Goal: Information Seeking & Learning: Check status

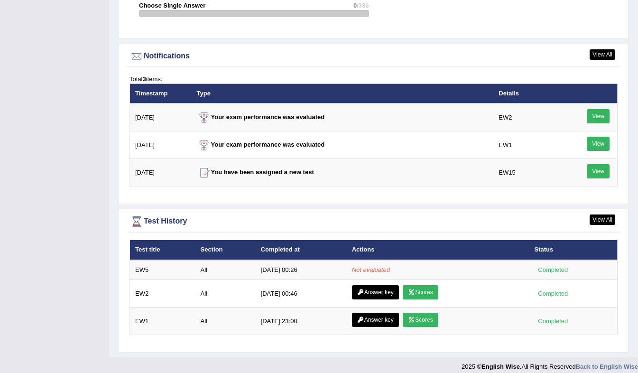
scroll to position [1118, 0]
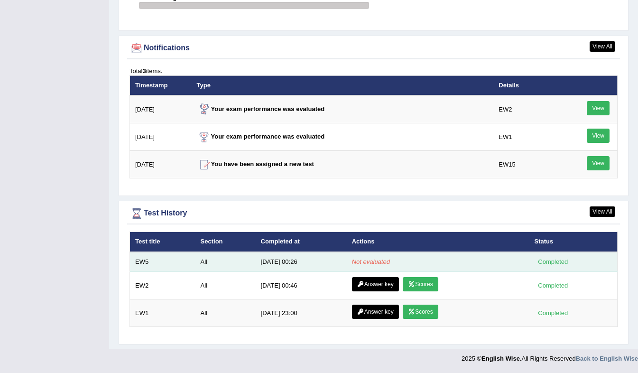
click at [379, 262] on em "Not evaluated" at bounding box center [371, 261] width 38 height 7
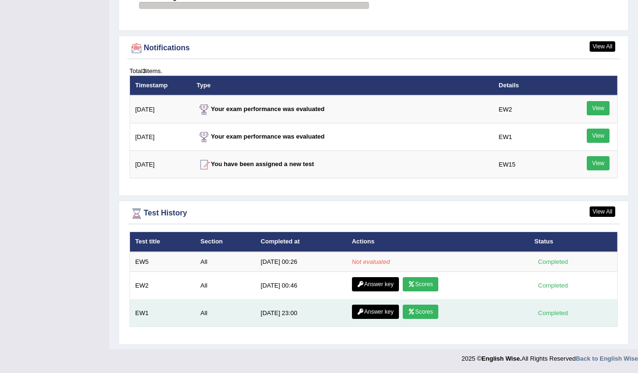
click at [419, 306] on link "Scores" at bounding box center [420, 312] width 35 height 14
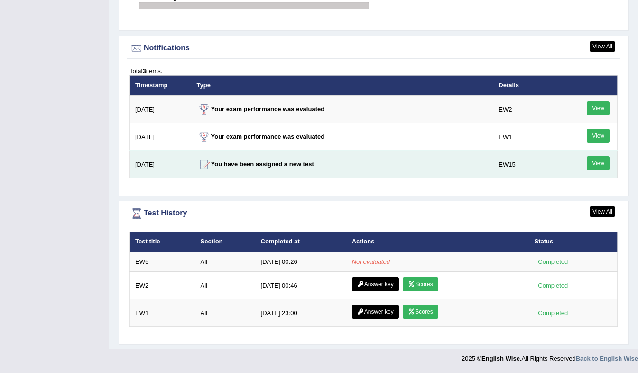
click at [590, 166] on link "View" at bounding box center [598, 163] width 23 height 14
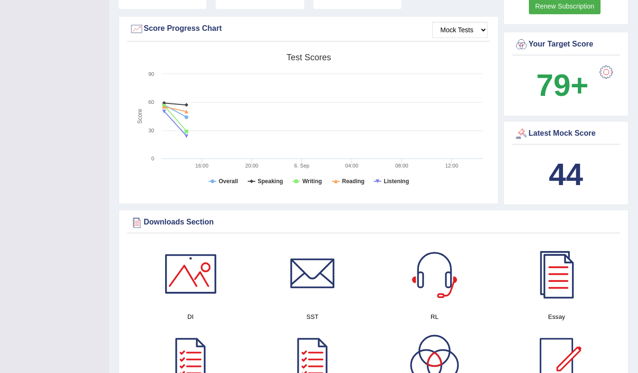
scroll to position [267, 0]
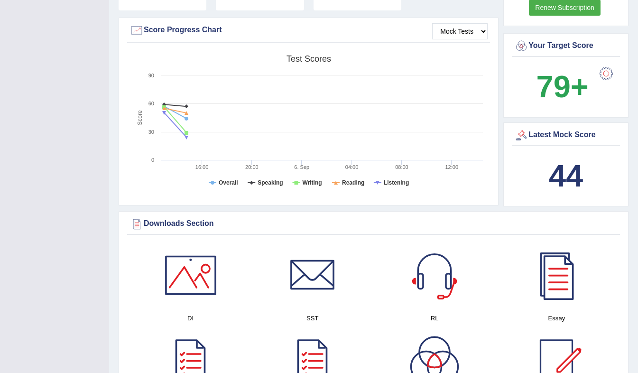
click at [569, 141] on div "Latest Mock Score" at bounding box center [565, 135] width 103 height 14
click at [550, 189] on b "44" at bounding box center [566, 175] width 34 height 35
click at [218, 187] on rect at bounding box center [309, 123] width 358 height 147
click at [217, 179] on rect at bounding box center [309, 123] width 358 height 147
click at [235, 182] on tspan "Overall" at bounding box center [228, 182] width 19 height 7
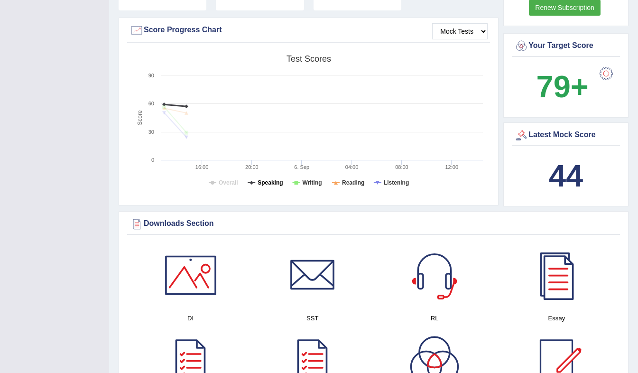
click at [252, 183] on icon at bounding box center [252, 183] width 4 height 4
click at [300, 182] on rect at bounding box center [309, 123] width 358 height 147
click at [299, 183] on icon at bounding box center [296, 183] width 8 height 0
click at [348, 184] on tspan "Reading" at bounding box center [353, 182] width 22 height 7
click at [375, 183] on icon at bounding box center [378, 183] width 8 height 0
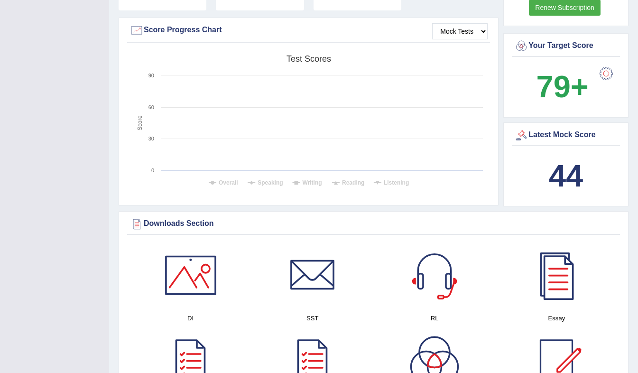
click at [342, 181] on rect at bounding box center [309, 123] width 358 height 147
click at [334, 184] on icon at bounding box center [336, 183] width 4 height 4
click at [308, 182] on tspan "Writing" at bounding box center [311, 182] width 19 height 7
click at [259, 181] on tspan "Speaking" at bounding box center [270, 182] width 25 height 7
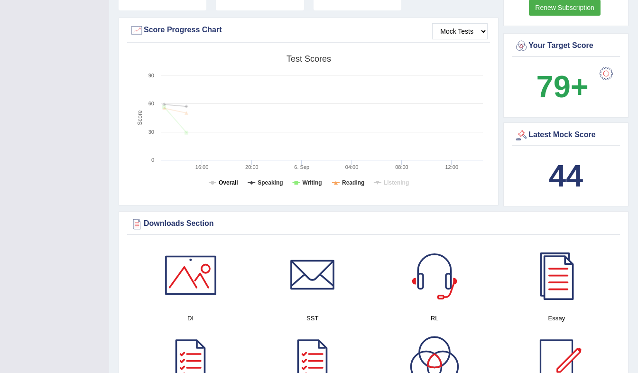
click at [222, 181] on tspan "Overall" at bounding box center [228, 182] width 19 height 7
click at [348, 186] on tspan "Reading" at bounding box center [353, 182] width 22 height 7
click at [293, 183] on rect at bounding box center [309, 123] width 358 height 147
click at [302, 181] on tspan "Writing" at bounding box center [311, 182] width 19 height 7
click at [253, 183] on icon at bounding box center [252, 183] width 8 height 0
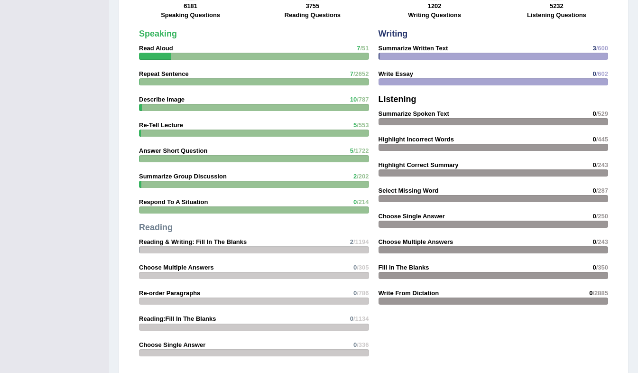
scroll to position [772, 0]
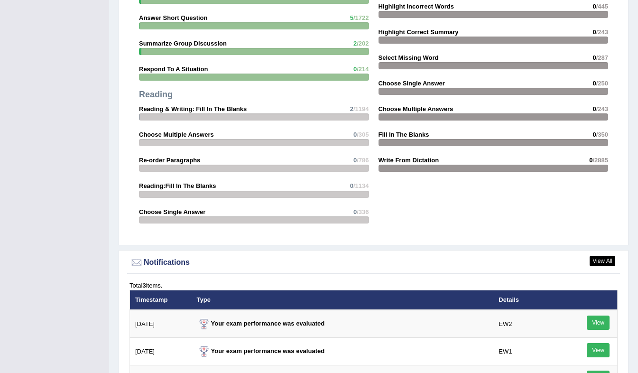
scroll to position [1120, 0]
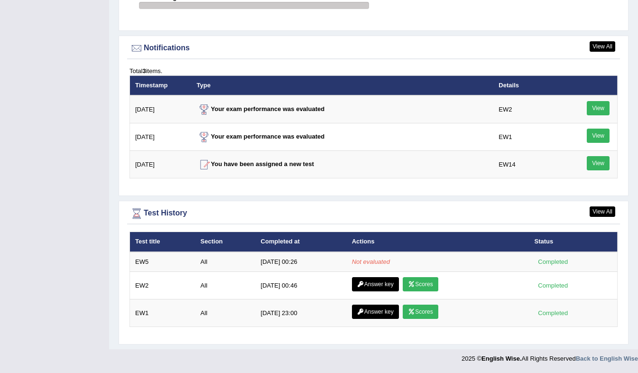
click at [333, 213] on div "Test History" at bounding box center [374, 213] width 488 height 14
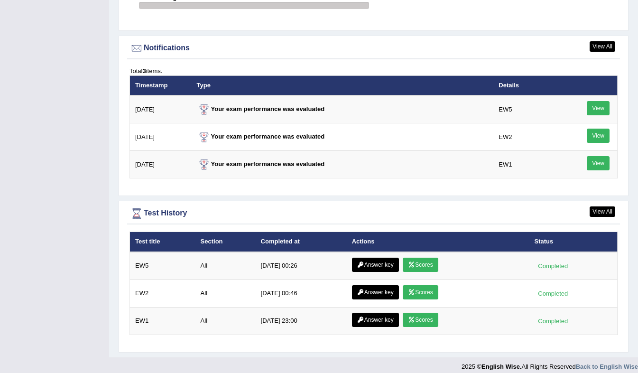
scroll to position [1128, 0]
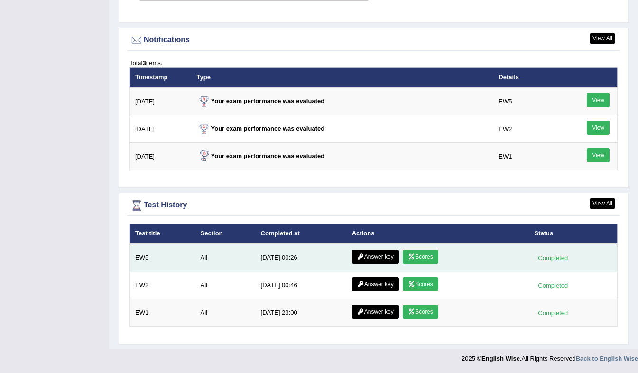
click at [411, 251] on link "Scores" at bounding box center [420, 257] width 35 height 14
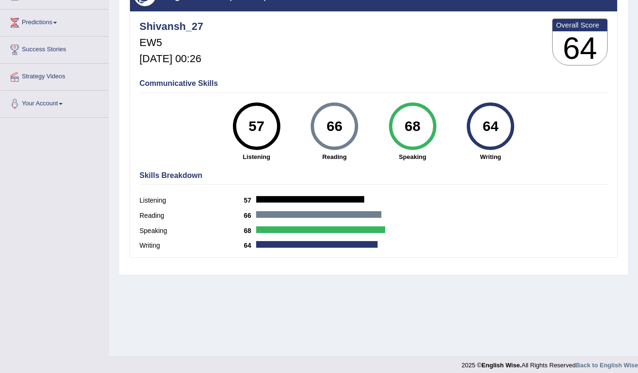
scroll to position [125, 0]
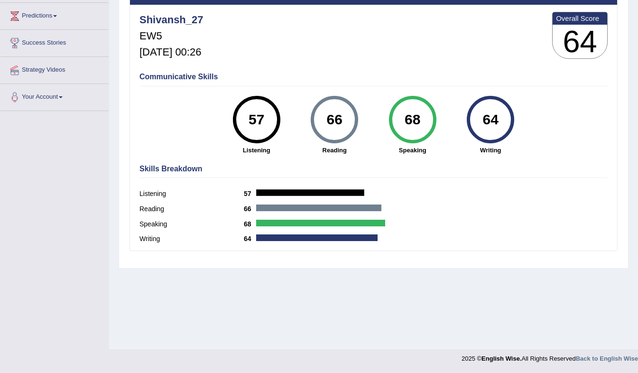
click at [345, 121] on div "66" at bounding box center [334, 120] width 35 height 40
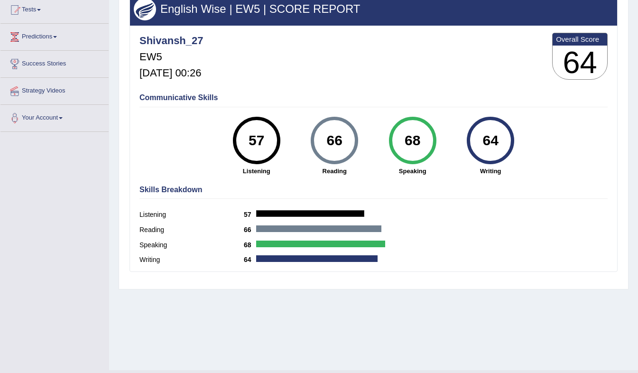
scroll to position [103, 0]
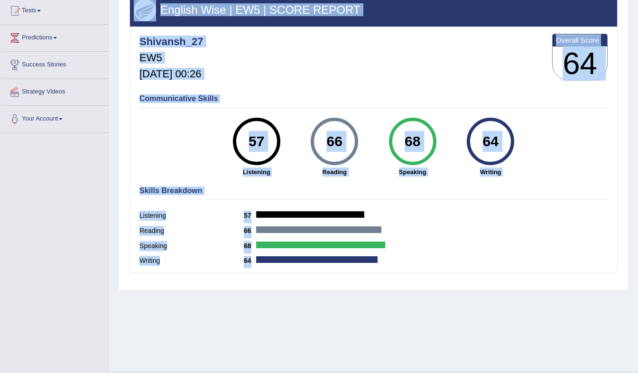
drag, startPoint x: 640, startPoint y: 186, endPoint x: 641, endPoint y: 104, distance: 82.1
click at [638, 104] on html "Toggle navigation Home Practice Questions Speaking Practice Read Aloud Repeat S…" at bounding box center [319, 83] width 638 height 373
drag, startPoint x: 641, startPoint y: 104, endPoint x: 606, endPoint y: 130, distance: 43.6
click at [606, 130] on div "Communicative Skills 57 Listening 66 Reading 68 Speaking 64 Writing" at bounding box center [373, 135] width 473 height 90
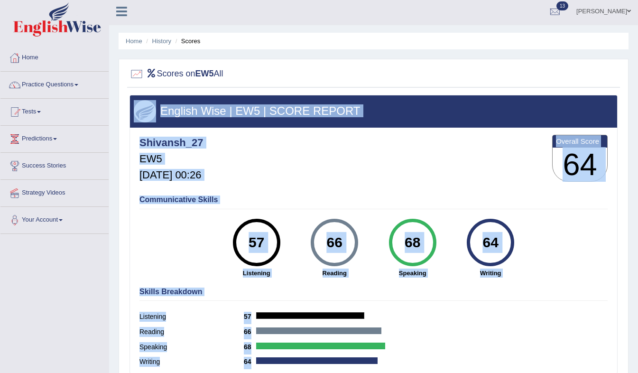
scroll to position [0, 0]
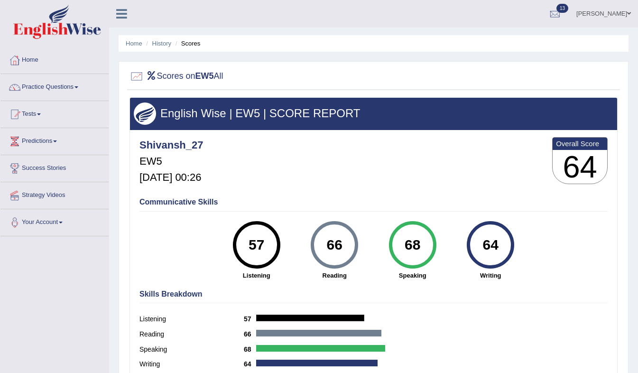
click at [527, 46] on ul "Home History Scores" at bounding box center [374, 43] width 510 height 17
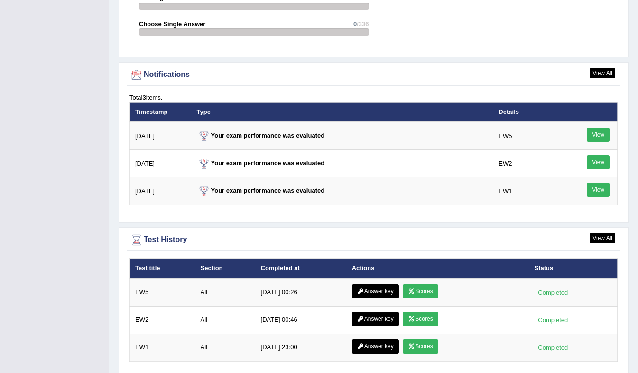
scroll to position [1128, 0]
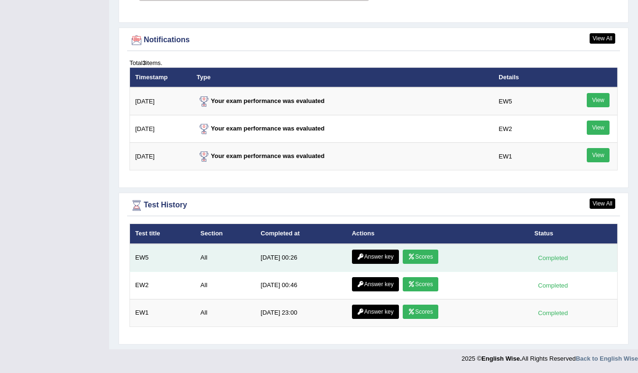
click at [360, 256] on link "Answer key" at bounding box center [375, 257] width 47 height 14
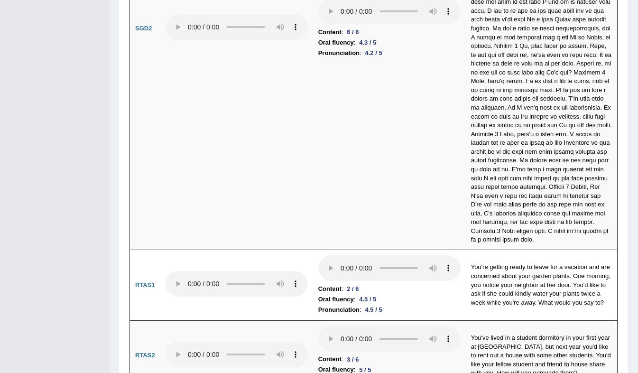
scroll to position [3223, 0]
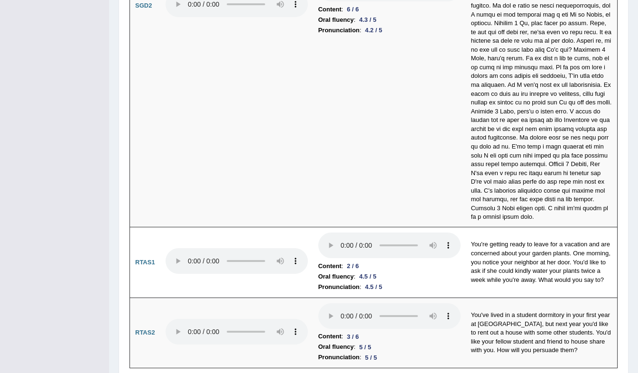
drag, startPoint x: 637, startPoint y: 343, endPoint x: 641, endPoint y: 252, distance: 91.6
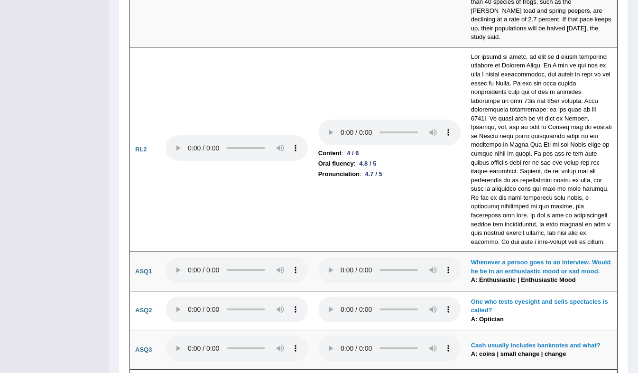
scroll to position [1809, 0]
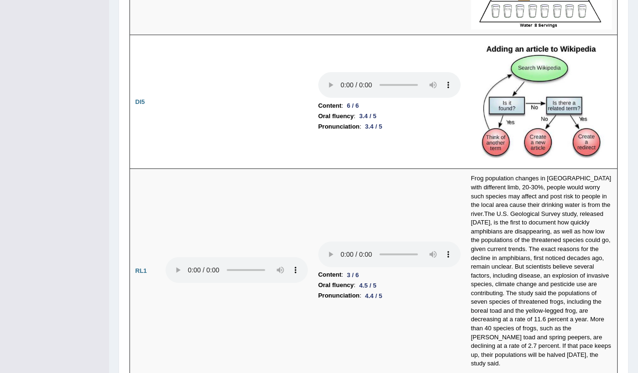
drag, startPoint x: 645, startPoint y: 179, endPoint x: 637, endPoint y: 43, distance: 136.4
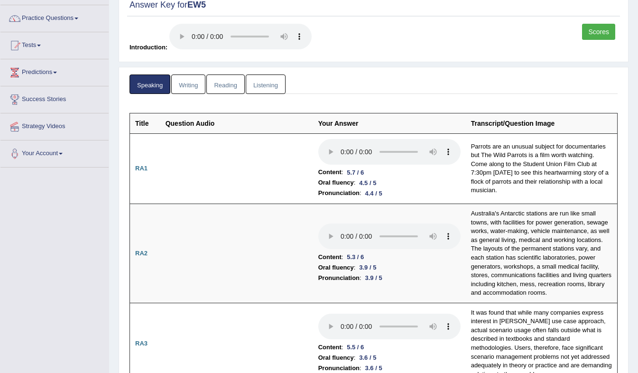
scroll to position [0, 0]
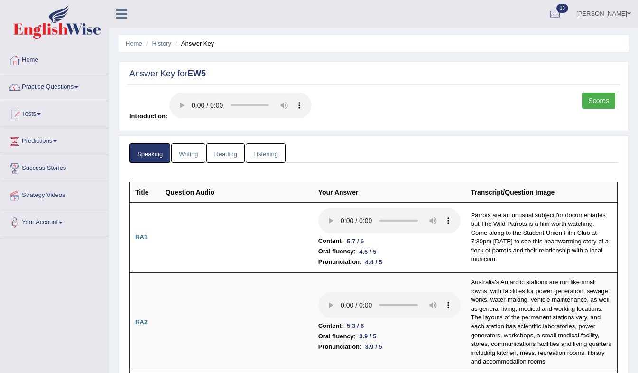
click at [194, 153] on link "Writing" at bounding box center [188, 152] width 34 height 19
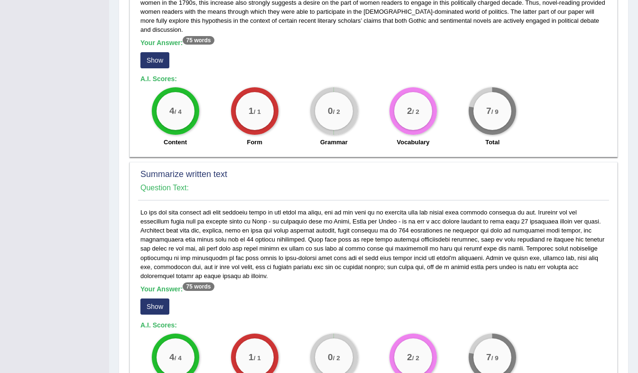
scroll to position [393, 0]
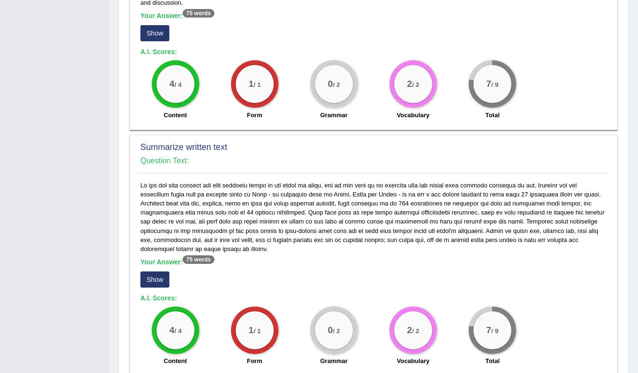
click at [151, 271] on button "Show" at bounding box center [154, 279] width 29 height 16
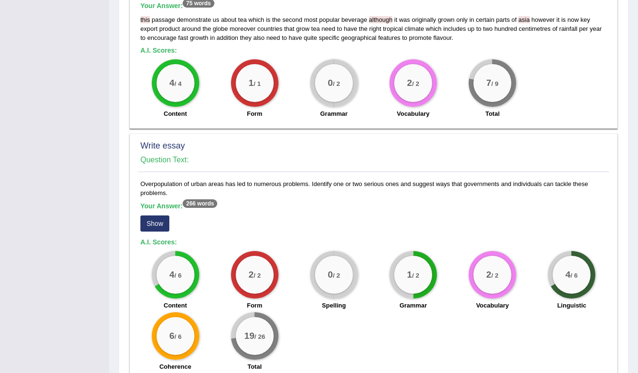
scroll to position [674, 0]
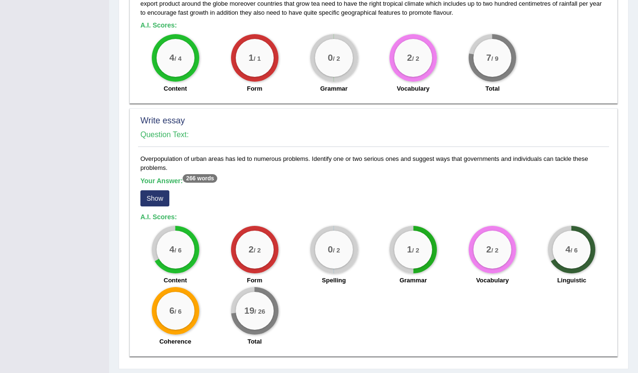
click at [161, 190] on button "Show" at bounding box center [154, 198] width 29 height 16
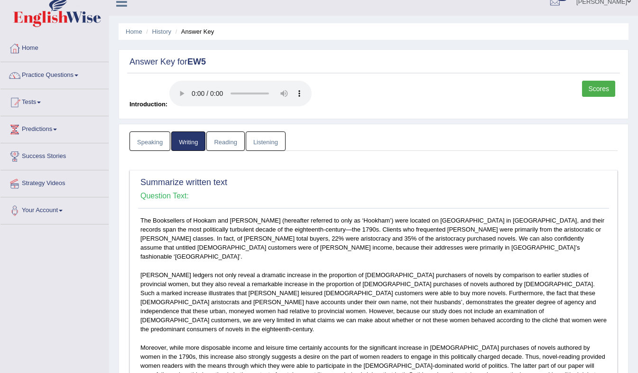
scroll to position [14, 0]
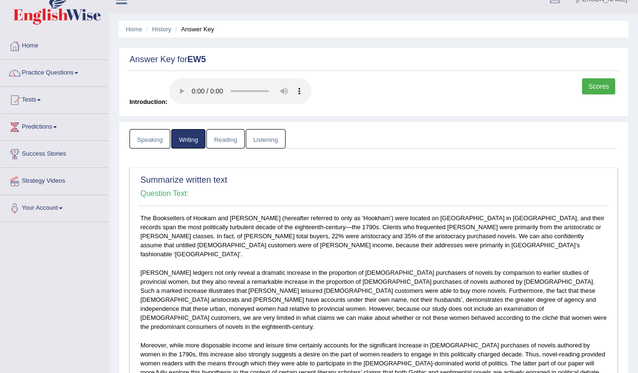
click at [228, 141] on link "Reading" at bounding box center [225, 138] width 38 height 19
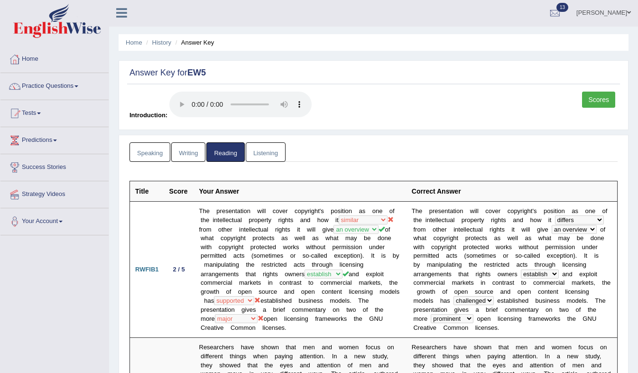
scroll to position [0, 0]
click at [279, 147] on link "Listening" at bounding box center [266, 152] width 40 height 19
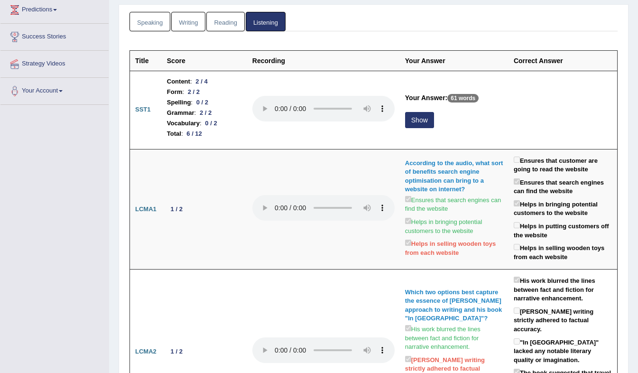
scroll to position [152, 0]
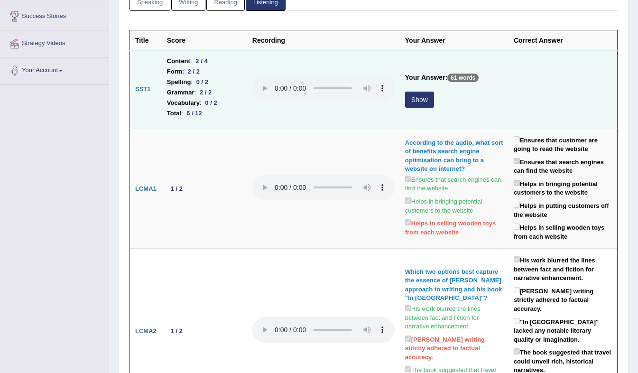
click at [423, 103] on button "Show" at bounding box center [419, 100] width 29 height 16
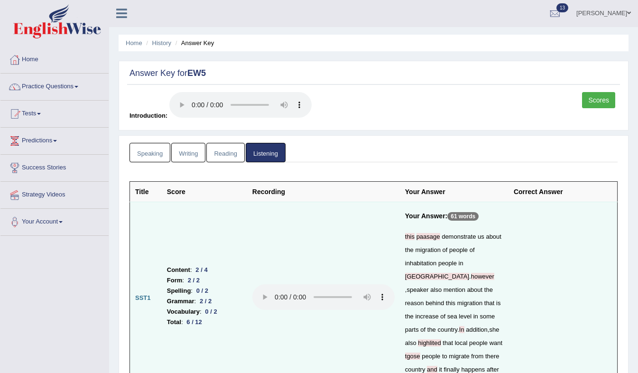
scroll to position [0, 0]
click at [178, 156] on link "Writing" at bounding box center [188, 152] width 34 height 19
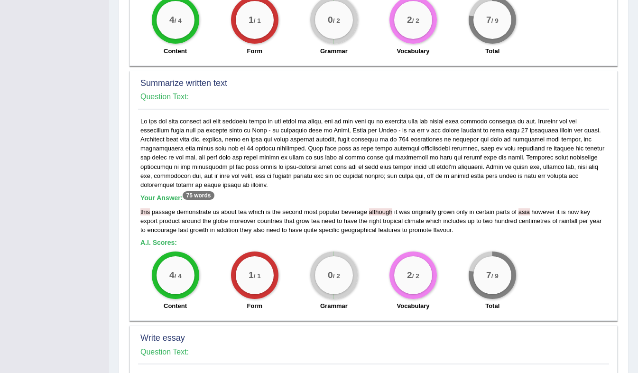
scroll to position [455, 0]
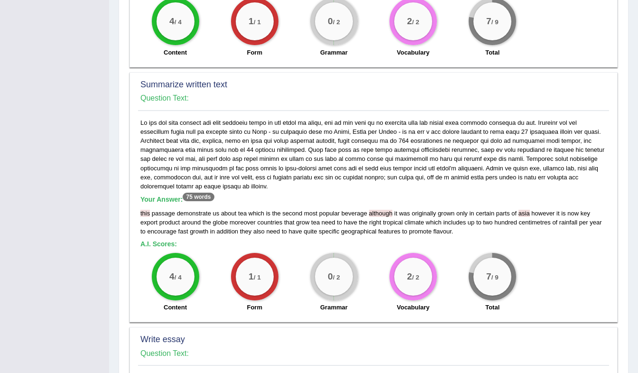
click at [273, 258] on div "1 / 1" at bounding box center [254, 276] width 47 height 47
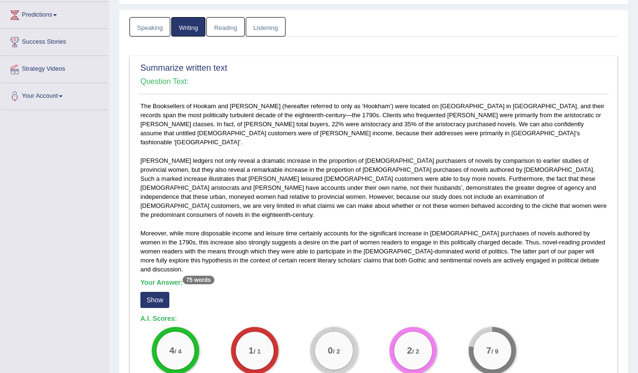
scroll to position [0, 0]
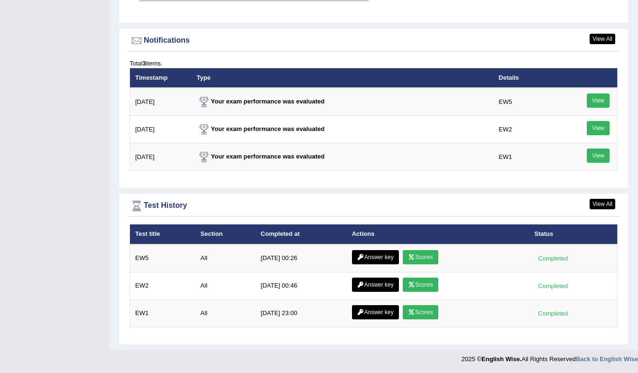
scroll to position [1128, 0]
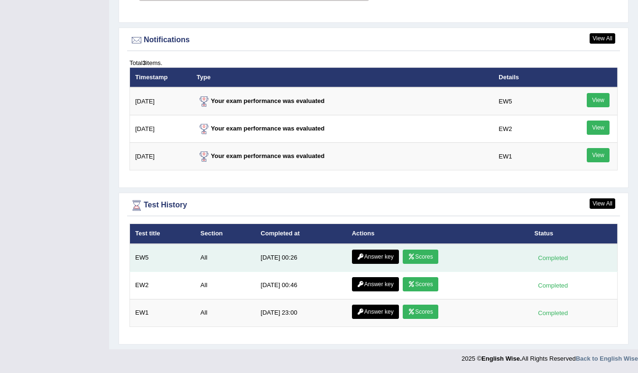
click at [408, 256] on icon at bounding box center [411, 257] width 7 height 6
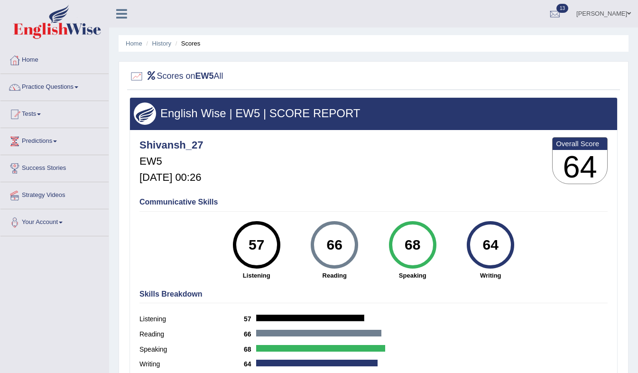
click at [78, 87] on span at bounding box center [76, 87] width 4 height 2
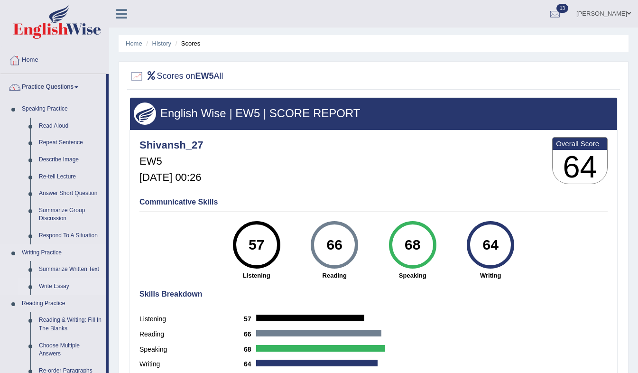
click at [46, 287] on link "Write Essay" at bounding box center [71, 286] width 72 height 17
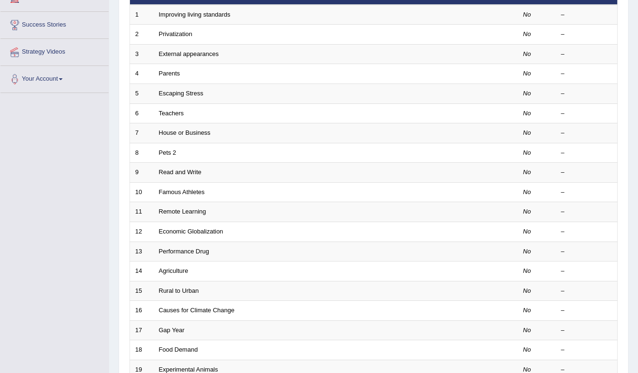
scroll to position [139, 0]
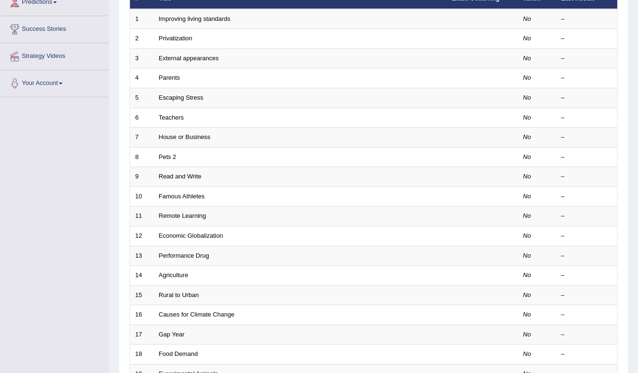
click at [638, 161] on div "Home Practice Writing: Write Essay Practice Writing: Write Essay Time Mode: ON …" at bounding box center [373, 163] width 529 height 604
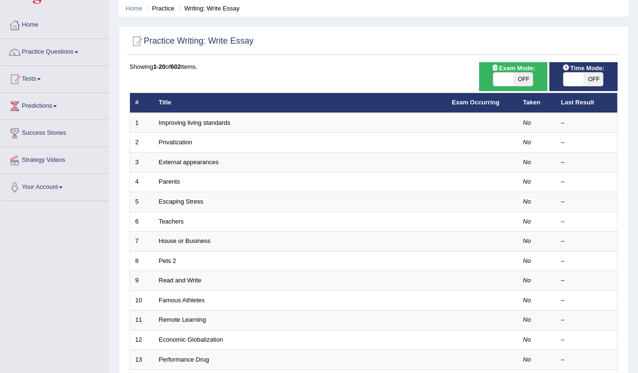
scroll to position [0, 0]
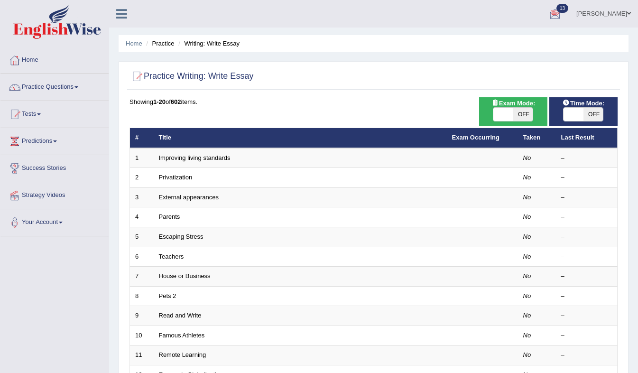
click at [553, 14] on div at bounding box center [555, 14] width 14 height 14
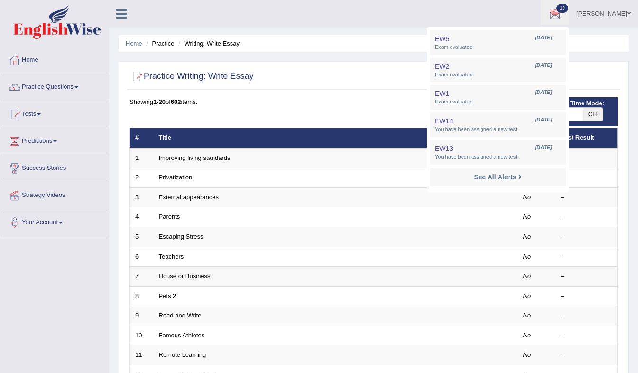
click at [445, 171] on li "See All Alerts" at bounding box center [498, 176] width 136 height 19
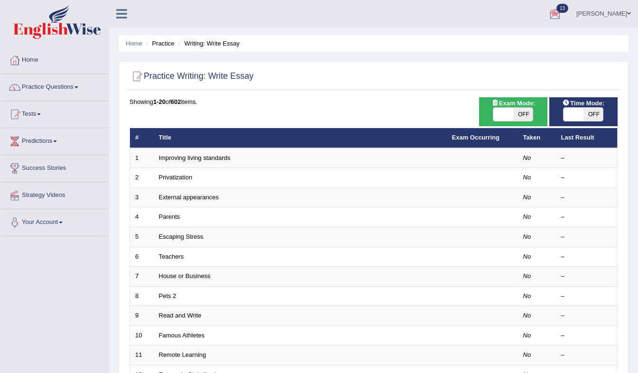
click at [545, 138] on th "Taken" at bounding box center [537, 138] width 38 height 20
